Goal: Task Accomplishment & Management: Manage account settings

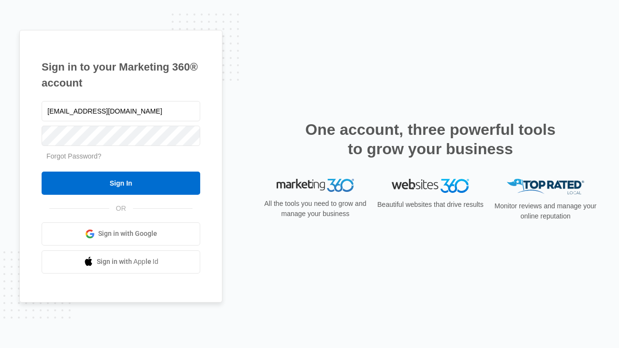
type input "[EMAIL_ADDRESS][DOMAIN_NAME]"
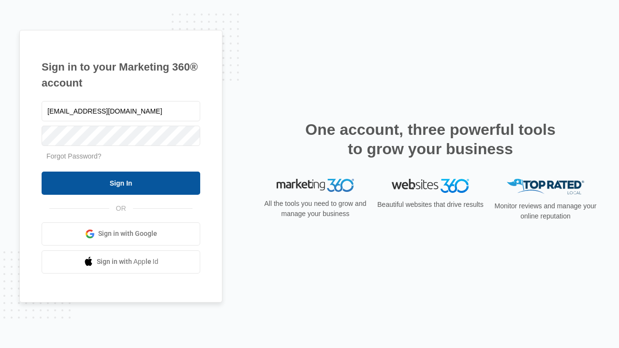
click at [121, 183] on input "Sign In" at bounding box center [121, 183] width 159 height 23
